Goal: Task Accomplishment & Management: Use online tool/utility

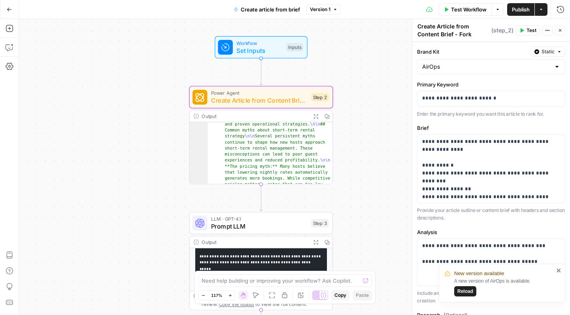
scroll to position [115, 0]
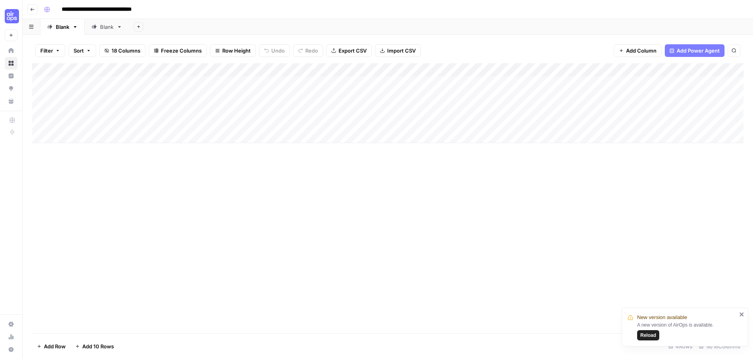
click at [153, 72] on div "Add Column" at bounding box center [387, 103] width 711 height 80
click at [243, 160] on div "Add Column" at bounding box center [387, 198] width 711 height 270
click at [266, 87] on div "Add Column" at bounding box center [387, 103] width 711 height 80
click at [317, 86] on div "Add Column" at bounding box center [387, 103] width 711 height 80
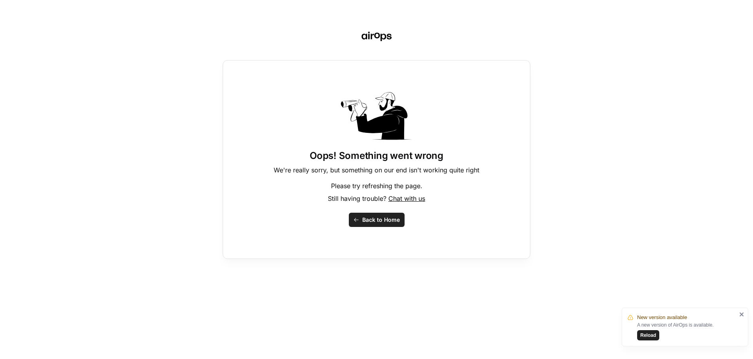
click at [317, 86] on div "Oops! Something went wrong We're really sorry, but something on our end isn't w…" at bounding box center [376, 159] width 307 height 199
